Goal: Task Accomplishment & Management: Manage account settings

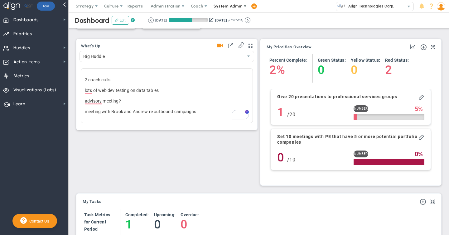
click at [226, 7] on span "System Admin" at bounding box center [227, 6] width 29 height 5
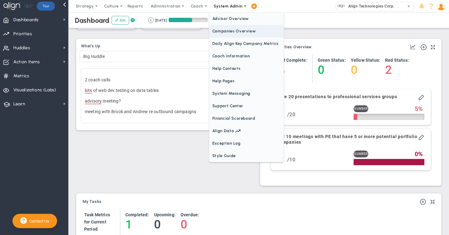
click at [224, 32] on span "Companies Overview" at bounding box center [246, 31] width 74 height 12
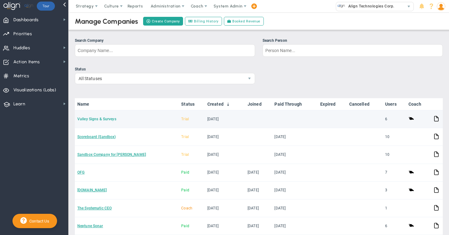
click at [109, 117] on link "Valley Signs & Surveys" at bounding box center [96, 119] width 39 height 4
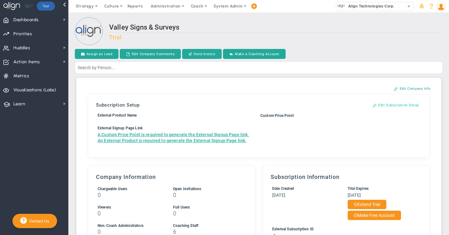
click at [387, 104] on button "Edit Subscription Setup" at bounding box center [395, 105] width 59 height 10
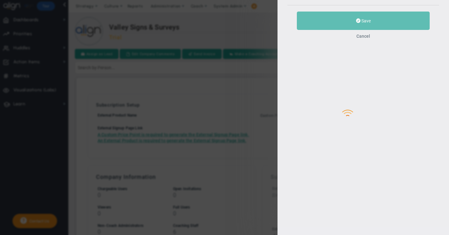
type input "Valley Signs & Surveys"
type input "50"
type input "[PERSON_NAME]"
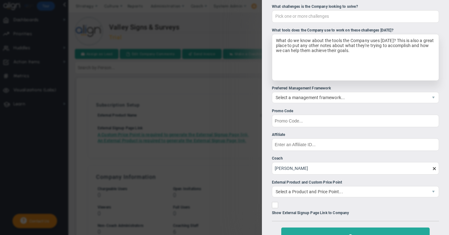
scroll to position [156, 0]
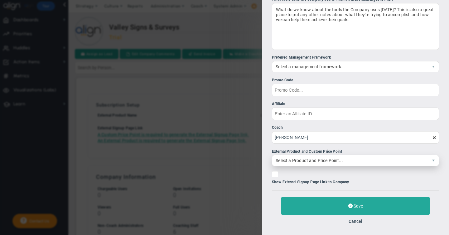
click at [328, 162] on span "Select a Product and Price Point..." at bounding box center [350, 160] width 156 height 11
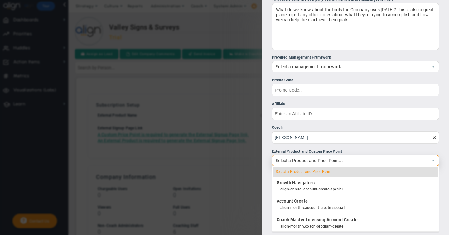
scroll to position [785, 0]
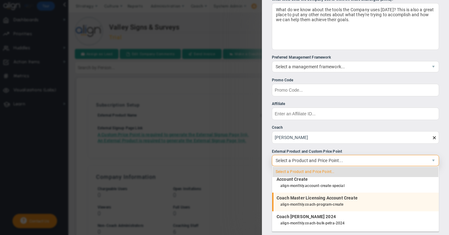
click at [324, 203] on div "align-monthly.coach-program-create" at bounding box center [357, 205] width 155 height 8
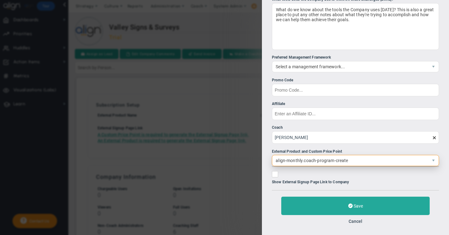
scroll to position [766, 0]
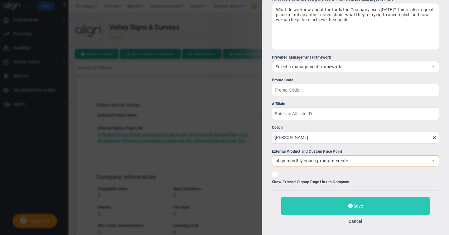
click at [352, 208] on button "Save" at bounding box center [355, 206] width 148 height 18
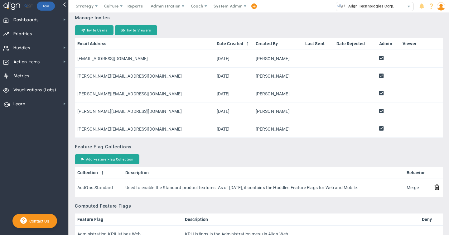
scroll to position [407, 0]
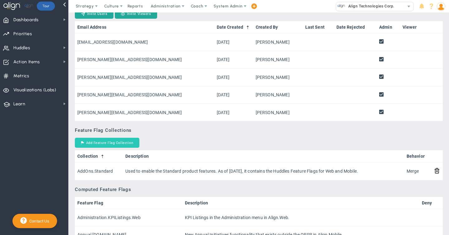
click at [106, 148] on button "Add Feature Flag Collection" at bounding box center [107, 143] width 64 height 10
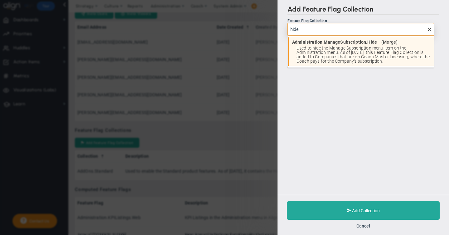
click at [349, 51] on span "Used to hide the Manage Subscription menu item on the Administration menu. As o…" at bounding box center [363, 54] width 134 height 17
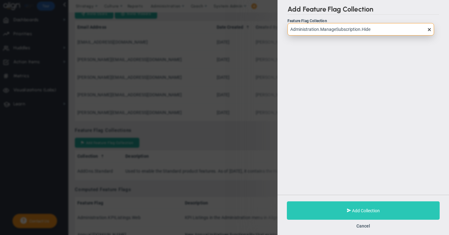
type input "Administration.ManageSubscription.Hide"
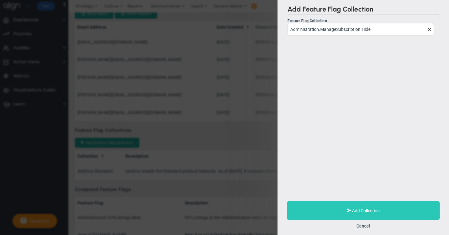
click at [356, 211] on span "Add Collection" at bounding box center [366, 210] width 28 height 5
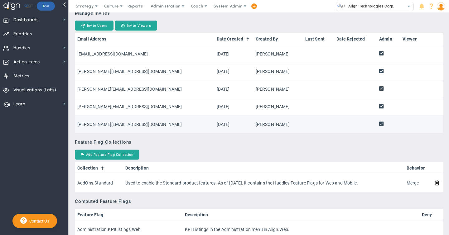
scroll to position [419, 0]
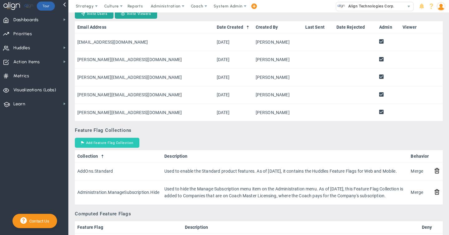
click at [113, 148] on button "Add Feature Flag Collection" at bounding box center [107, 143] width 64 height 10
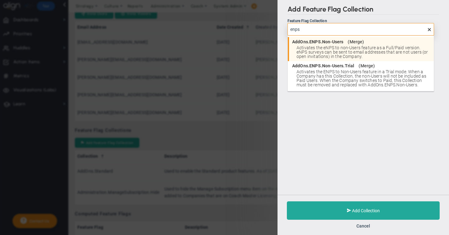
click at [322, 46] on span "Activates the eNPS to non-Users feature as a Full/Paid version. eNPS surveys ca…" at bounding box center [363, 51] width 134 height 13
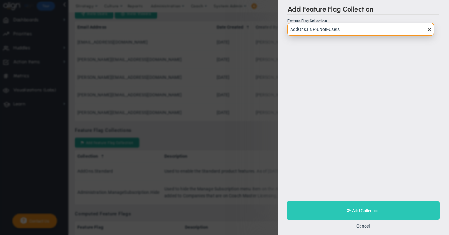
type input "AddOns.ENPS.Non-Users"
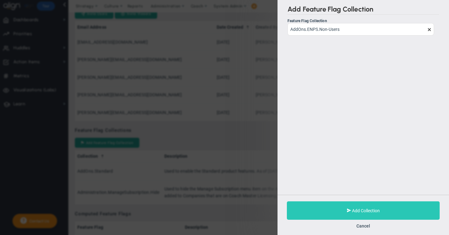
click at [353, 210] on span "Add Collection" at bounding box center [366, 210] width 28 height 5
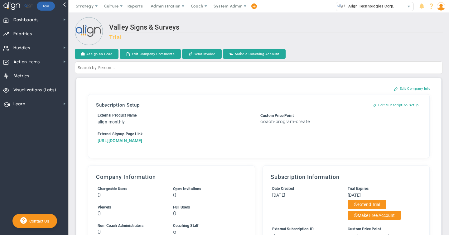
click at [134, 143] on a=0&reference=33485&organization=Valley+Signs+%26+Surveys"] "[URL][DOMAIN_NAME]" at bounding box center [120, 140] width 45 height 5
